Goal: Information Seeking & Learning: Learn about a topic

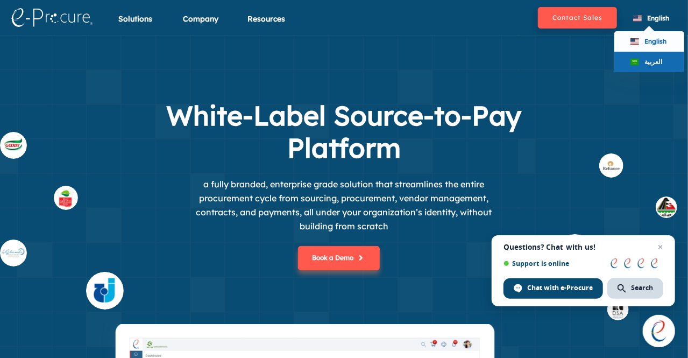
click at [640, 58] on div "العربية" at bounding box center [649, 62] width 70 height 20
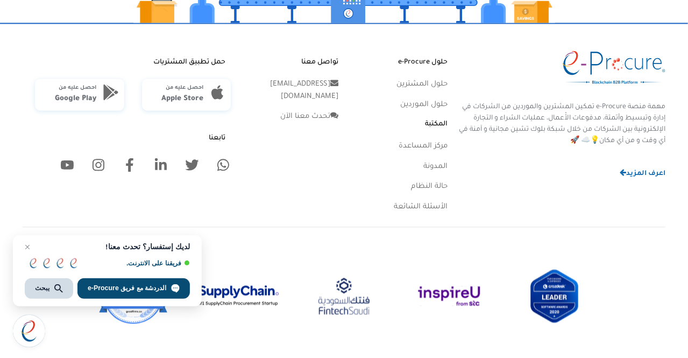
scroll to position [3206, 0]
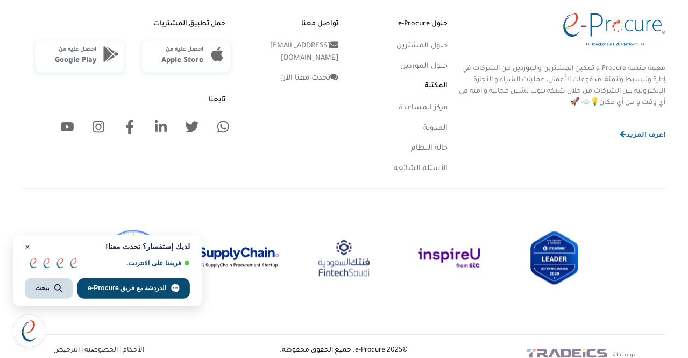
click at [25, 245] on span "إغلاق الدردشة" at bounding box center [27, 246] width 13 height 13
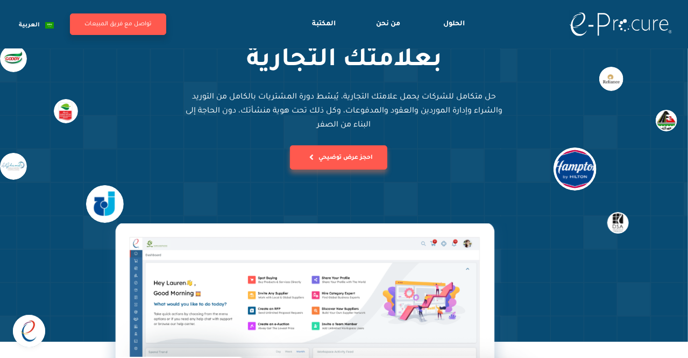
scroll to position [0, 0]
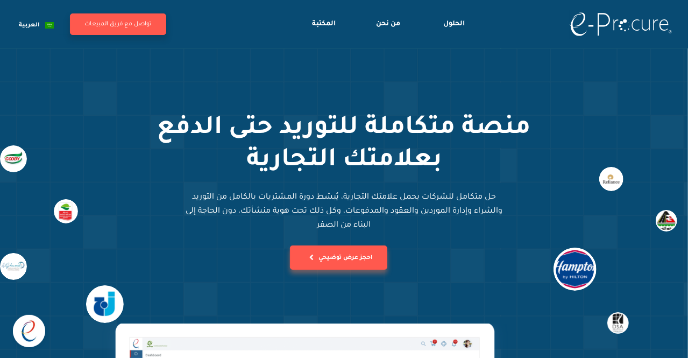
click at [246, 202] on p "حل متكامل للشركات يحمل علامتك التجارية، يُبسّط دورة المشتريات بالكامل من التوري…" at bounding box center [344, 211] width 323 height 42
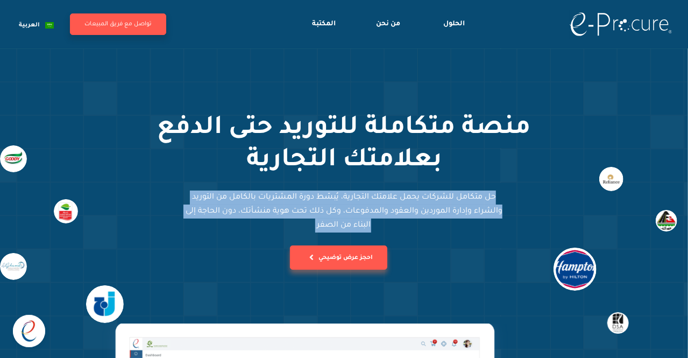
click at [246, 202] on p "حل متكامل للشركات يحمل علامتك التجارية، يُبسّط دورة المشتريات بالكامل من التوري…" at bounding box center [344, 211] width 323 height 42
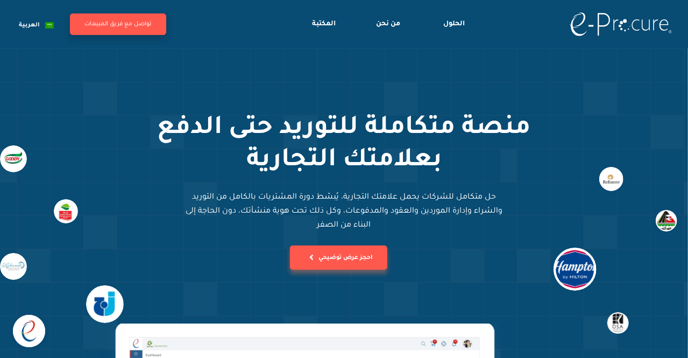
click at [357, 178] on h1 "منصة متكاملة للتوريد حتى الدفع بعلامتك التجارية" at bounding box center [344, 145] width 430 height 65
click at [108, 27] on button "تواصل مع فريق المبيعات" at bounding box center [118, 24] width 96 height 22
click at [154, 31] on button "تواصل مع فريق المبيعات" at bounding box center [118, 24] width 96 height 22
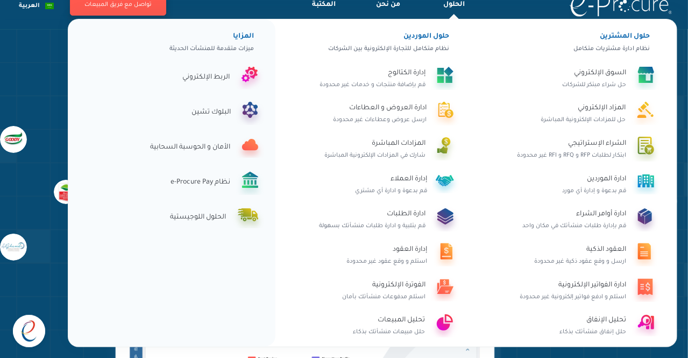
scroll to position [20, 0]
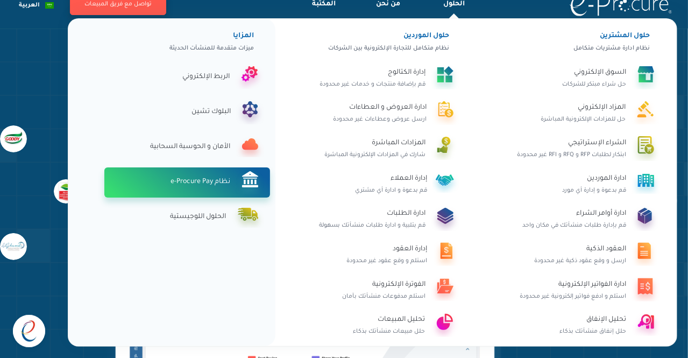
click at [212, 180] on div "نظام e-Procure Pay" at bounding box center [171, 181] width 118 height 13
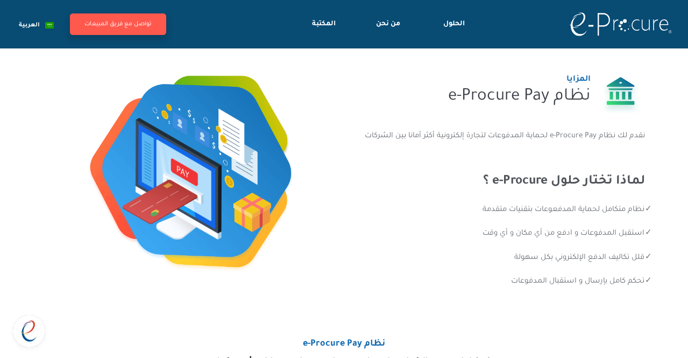
click at [507, 229] on li "استقبل المدفوعات و ادفع من أي مكان و أي وقت" at bounding box center [564, 234] width 163 height 12
click at [520, 255] on li "قلل تكاليف الدفع الإلكتروني بكل سهولة" at bounding box center [564, 258] width 163 height 12
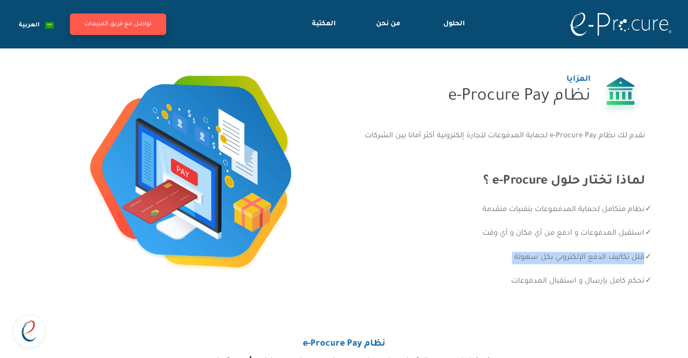
click at [520, 255] on li "قلل تكاليف الدفع الإلكتروني بكل سهولة" at bounding box center [564, 258] width 163 height 12
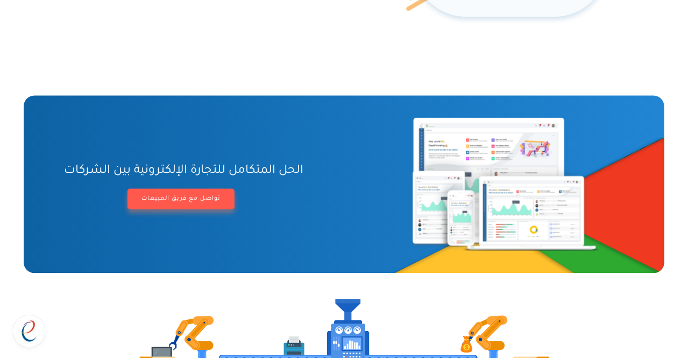
scroll to position [1072, 0]
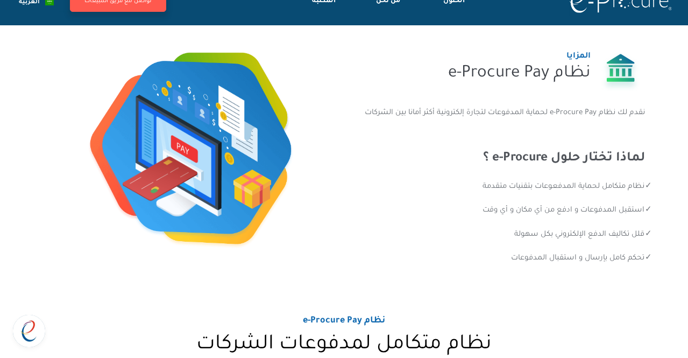
scroll to position [0, 0]
